Goal: Task Accomplishment & Management: Use online tool/utility

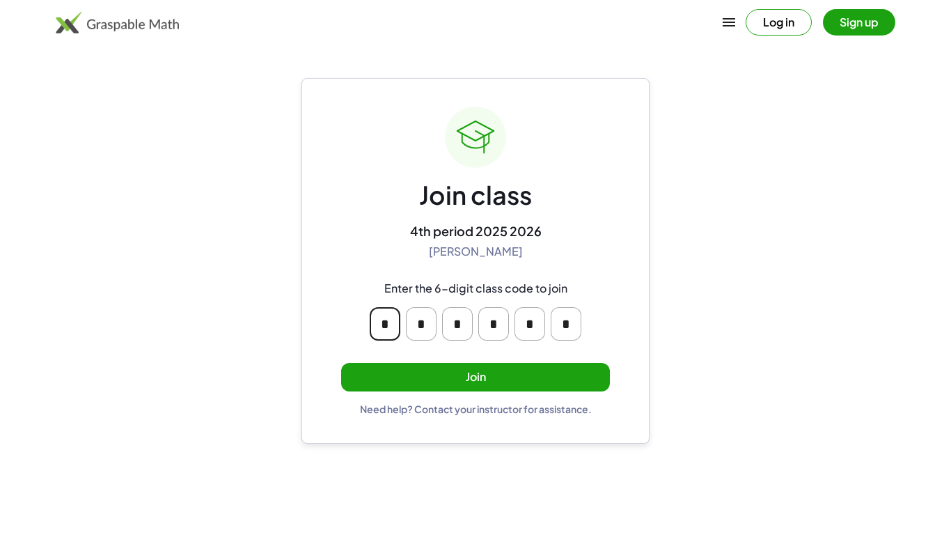
click at [391, 330] on input "*" at bounding box center [385, 323] width 31 height 33
click at [826, 316] on main "Join class 4th period 2025 2026 [PERSON_NAME] Enter the 6-digit class code to j…" at bounding box center [475, 267] width 951 height 535
click at [515, 374] on button "Join" at bounding box center [475, 377] width 269 height 29
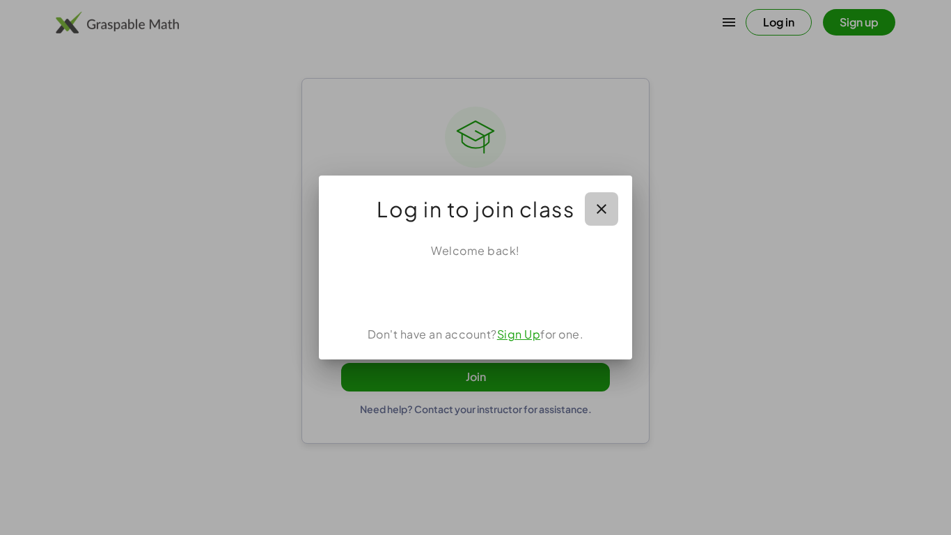
click at [600, 195] on button "button" at bounding box center [601, 208] width 33 height 33
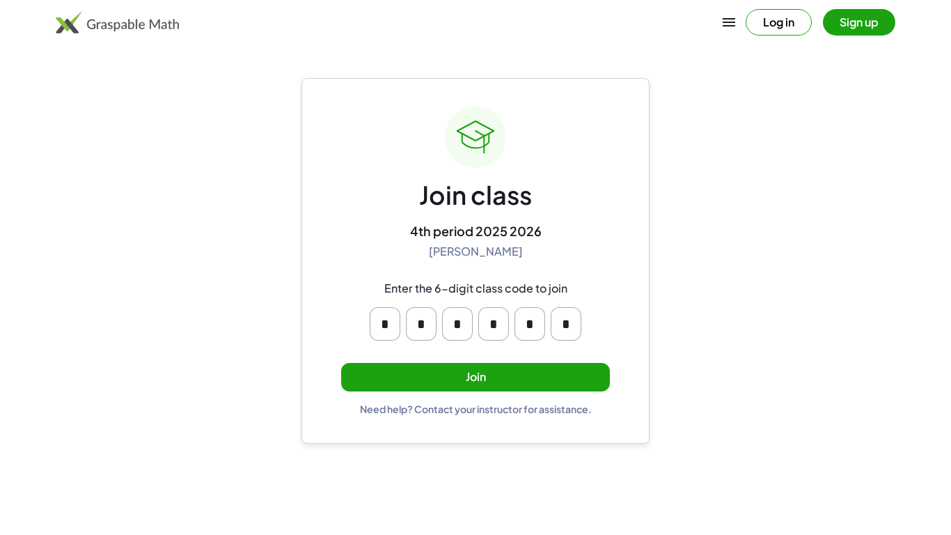
click at [600, 195] on div "Join class 4th period 2025 2026 [PERSON_NAME] Enter the 6-digit class code to j…" at bounding box center [475, 261] width 269 height 309
click at [506, 376] on button "Join" at bounding box center [475, 377] width 269 height 29
